Goal: Information Seeking & Learning: Find specific fact

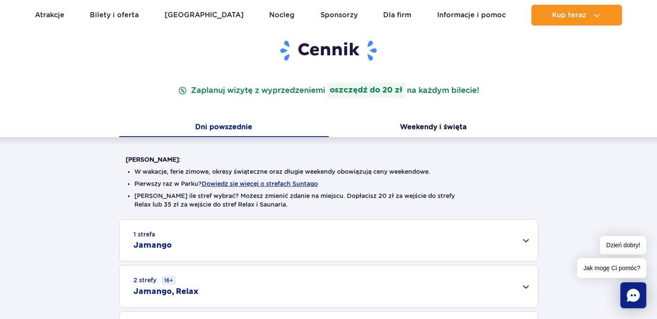
scroll to position [216, 0]
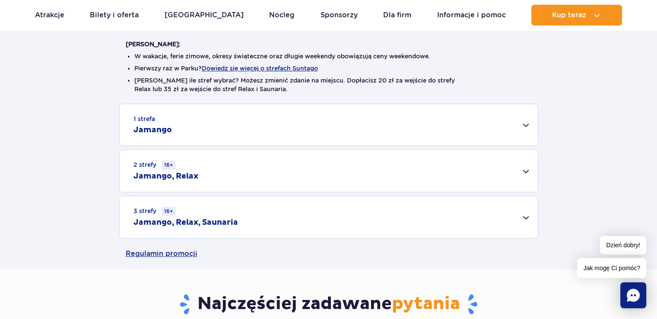
click at [526, 216] on div "3 strefy 16+ Jamango, Relax, Saunaria" at bounding box center [329, 217] width 418 height 42
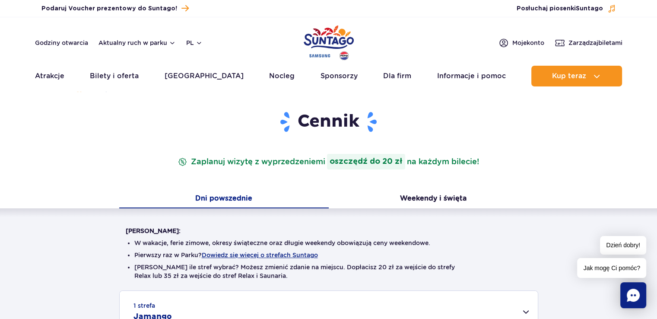
scroll to position [0, 0]
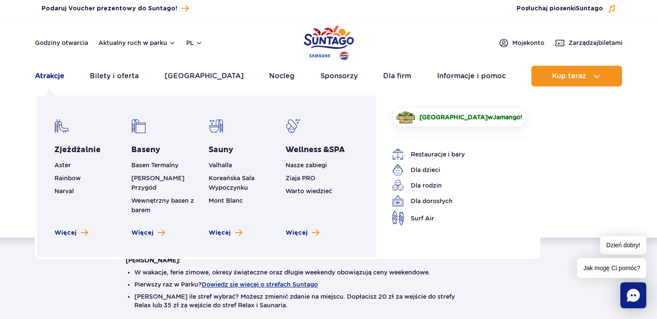
click at [49, 72] on link "Atrakcje" at bounding box center [49, 76] width 29 height 21
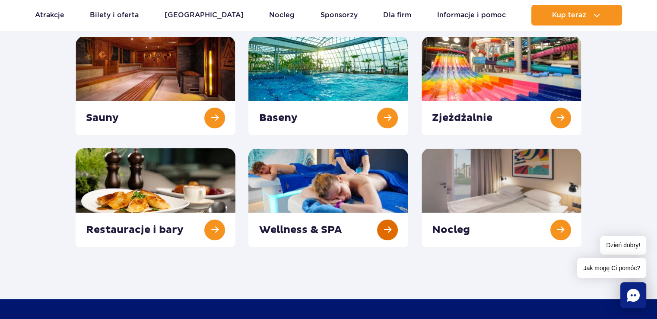
click at [352, 187] on link at bounding box center [328, 197] width 160 height 99
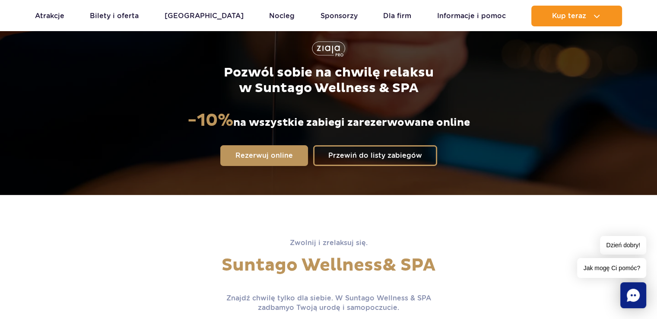
scroll to position [130, 0]
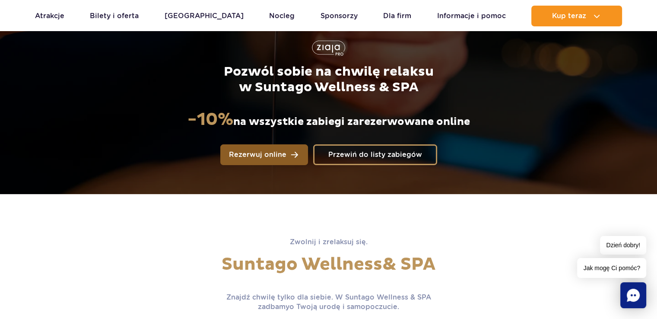
click at [273, 154] on span "Rezerwuj online" at bounding box center [257, 154] width 57 height 7
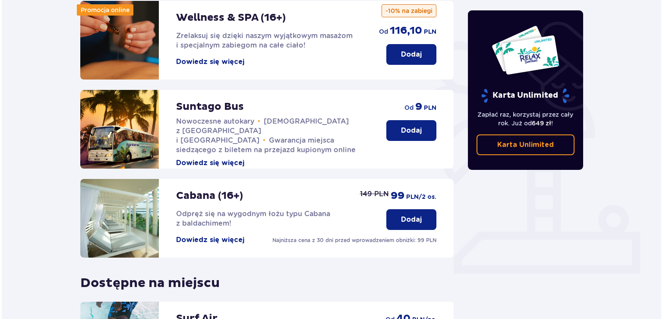
scroll to position [86, 0]
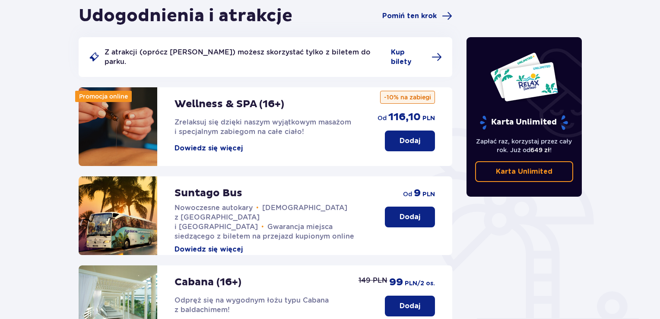
click at [223, 143] on button "Dowiedz się więcej" at bounding box center [208, 148] width 68 height 10
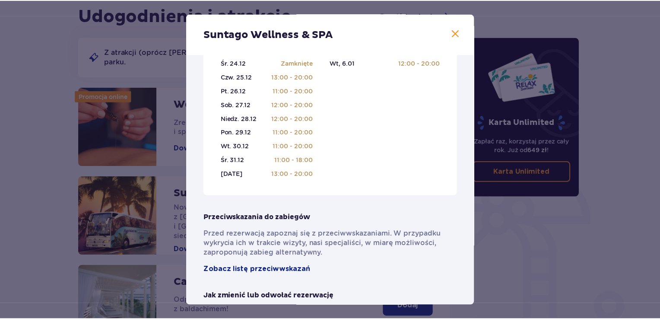
scroll to position [432, 0]
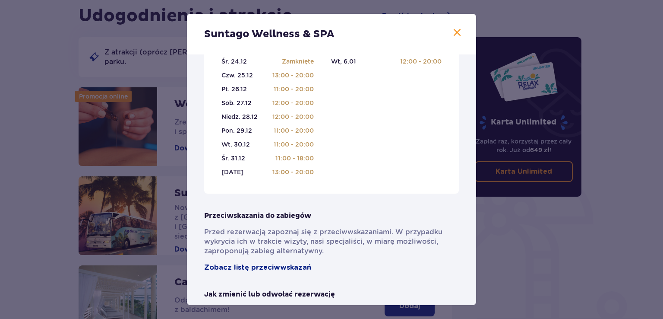
click at [456, 35] on span at bounding box center [457, 33] width 10 height 10
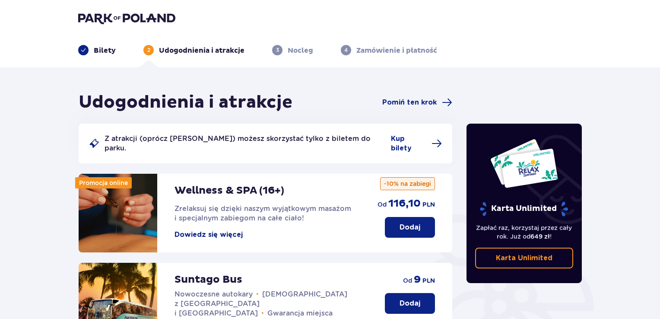
click at [301, 51] on p "Nocleg" at bounding box center [300, 51] width 25 height 10
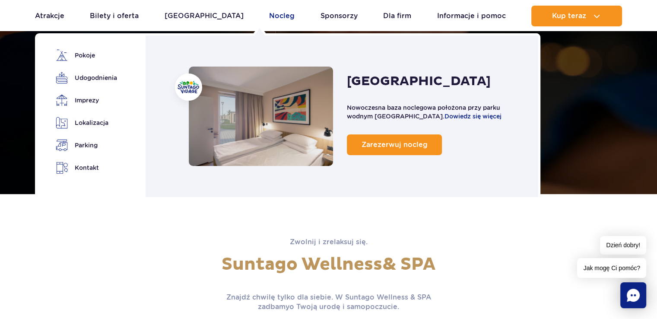
click at [269, 15] on link "Nocleg" at bounding box center [281, 16] width 25 height 21
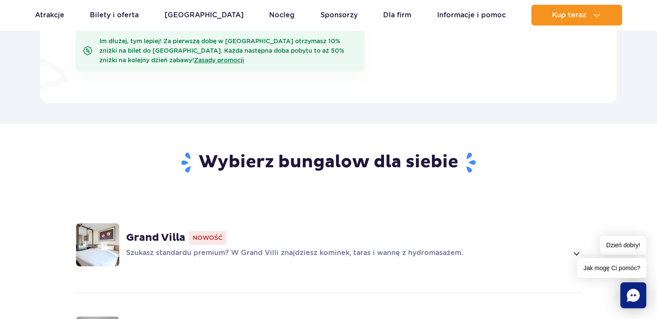
scroll to position [605, 0]
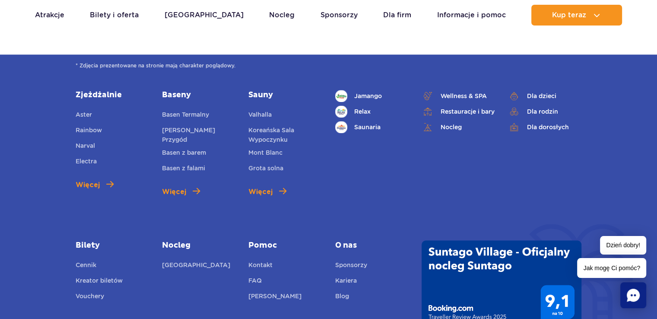
scroll to position [1166, 0]
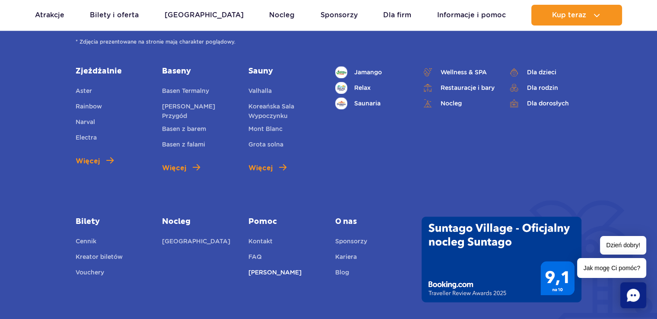
click at [264, 269] on link "[PERSON_NAME]" at bounding box center [274, 273] width 53 height 12
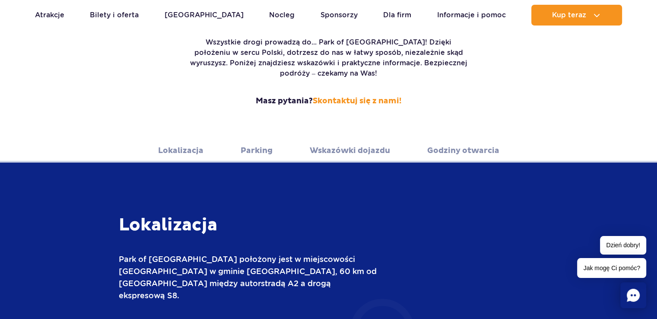
scroll to position [173, 0]
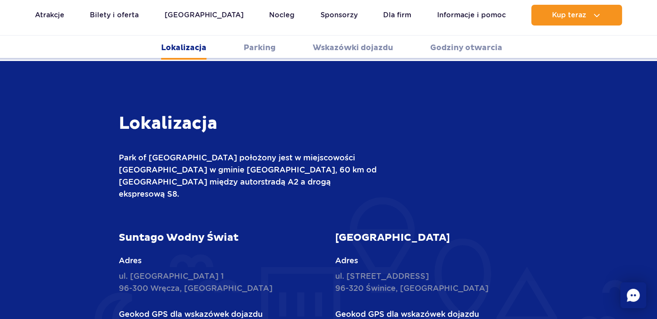
scroll to position [302, 0]
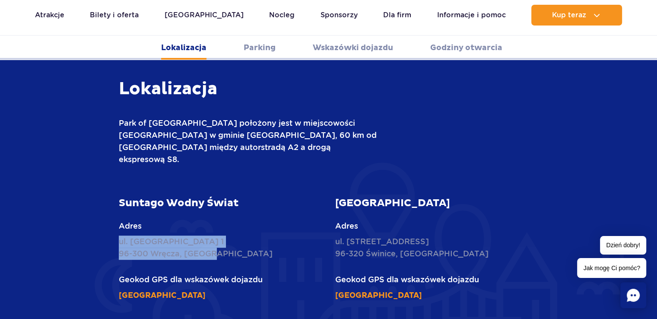
drag, startPoint x: 114, startPoint y: 220, endPoint x: 222, endPoint y: 231, distance: 108.1
click at [222, 231] on div "Suntago Wodny Świat Adres ul. Nowy Świat 1 96-300 Wręcza, Polska Geokod GPS dla…" at bounding box center [220, 248] width 216 height 105
copy p "ul. Nowy Świat 1 96-300 Wręcza, Polska"
